Goal: Information Seeking & Learning: Learn about a topic

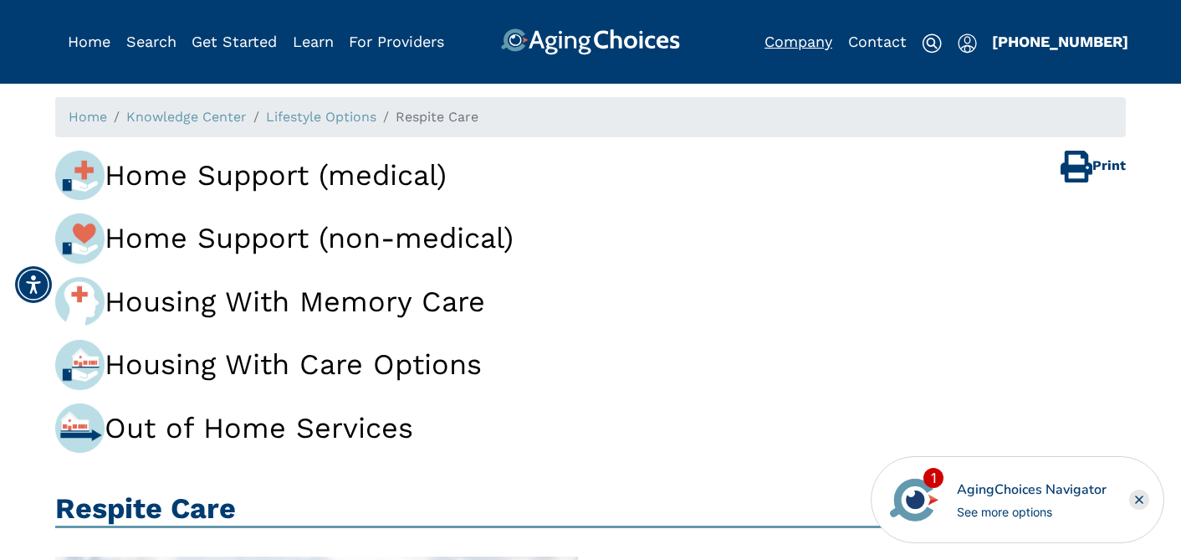
click at [801, 44] on link "Company" at bounding box center [799, 42] width 68 height 18
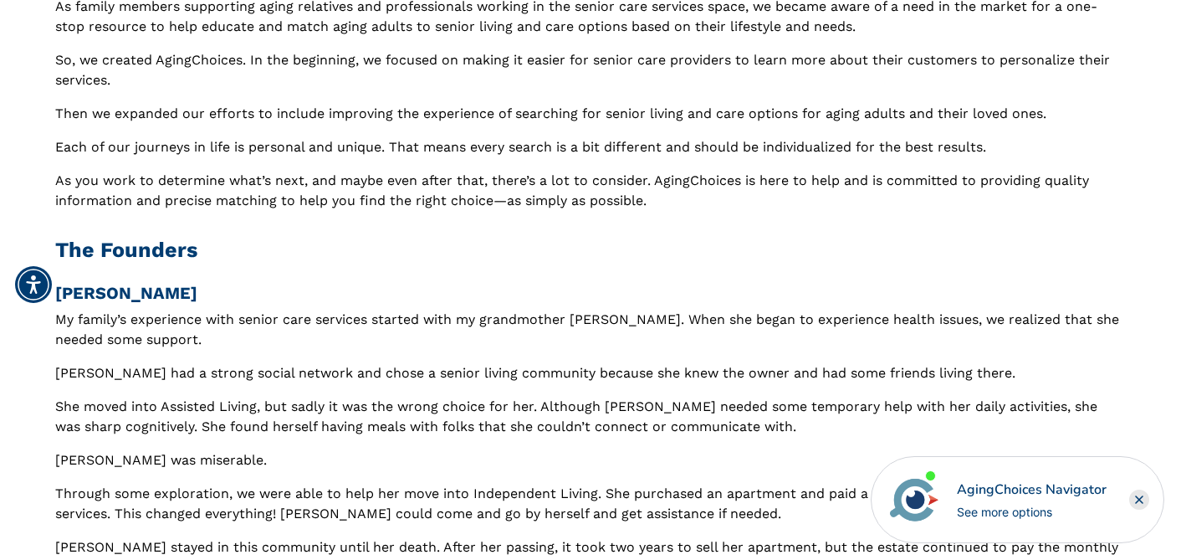
scroll to position [205, 0]
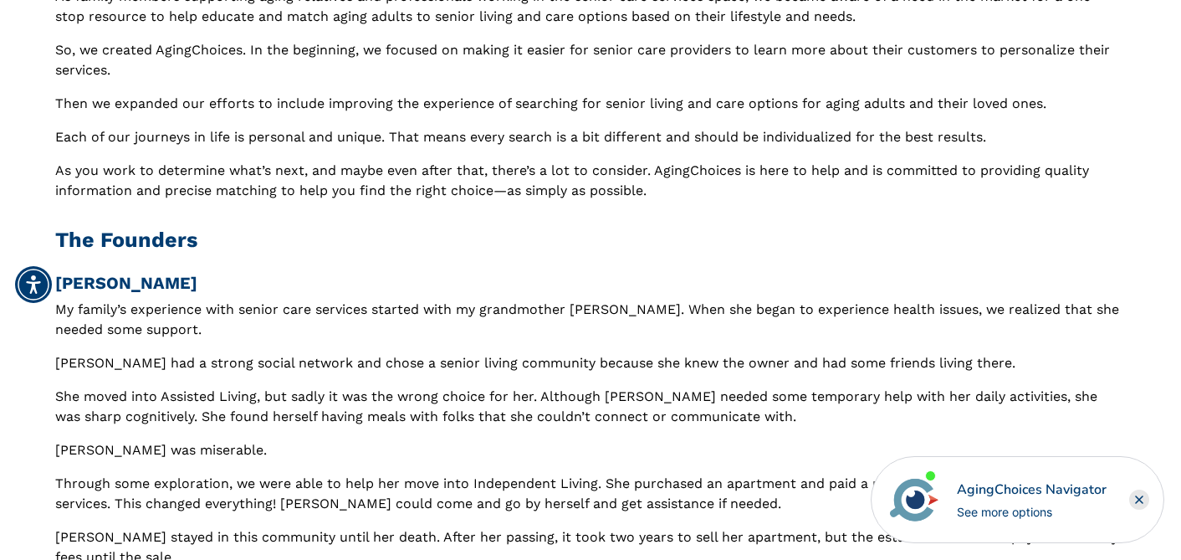
click at [1140, 499] on icon "Close" at bounding box center [1139, 499] width 7 height 7
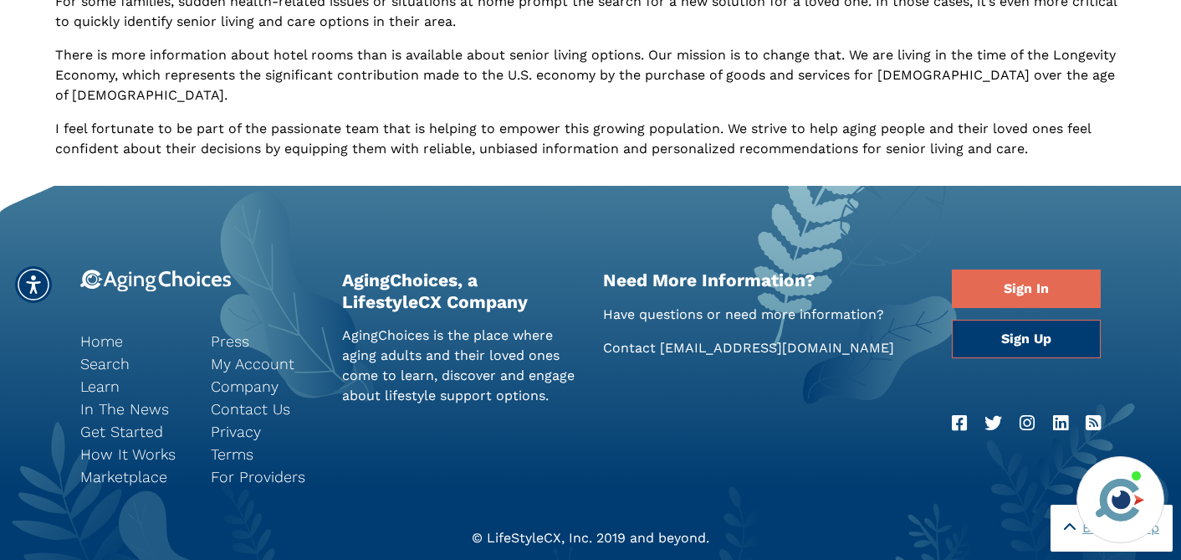
scroll to position [1043, 0]
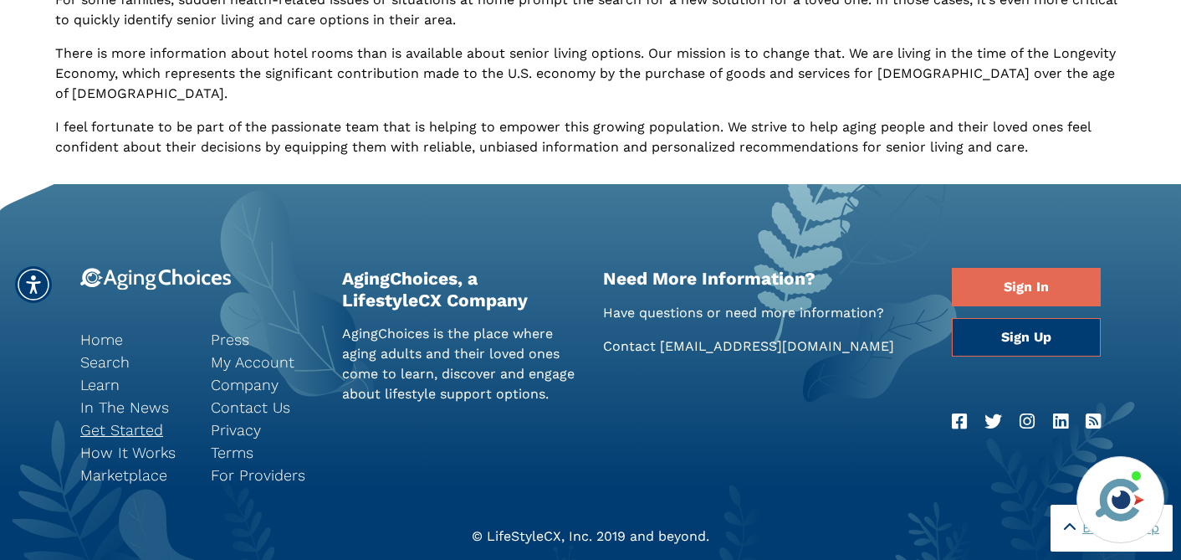
click at [130, 418] on link "Get Started" at bounding box center [132, 429] width 105 height 23
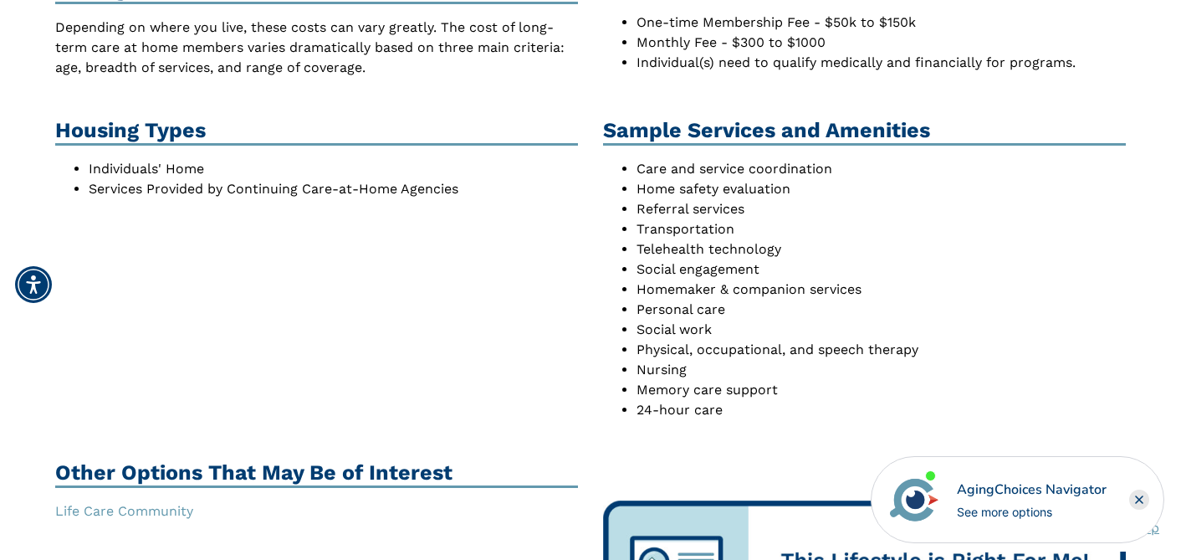
scroll to position [975, 0]
